Goal: Find specific page/section: Find specific page/section

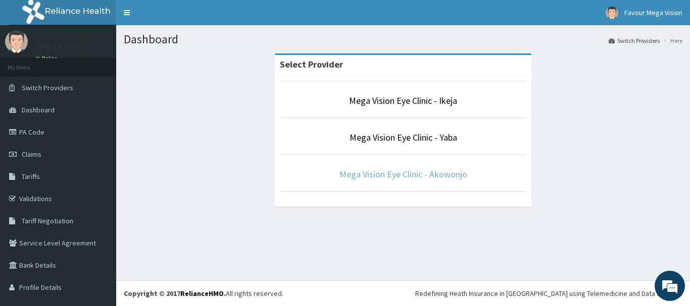
click at [397, 173] on link "Mega Vision Eye Clinic - Akowonjo" at bounding box center [403, 175] width 128 height 12
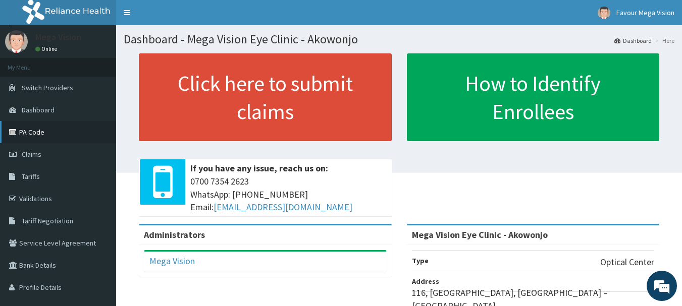
click at [47, 134] on link "PA Code" at bounding box center [58, 132] width 116 height 22
